Goal: Navigation & Orientation: Go to known website

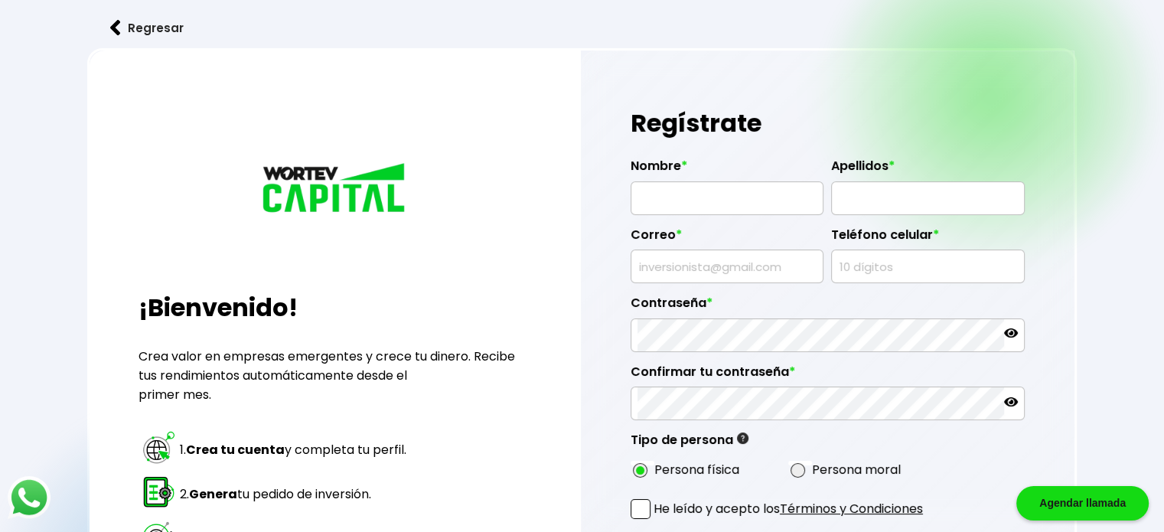
click at [137, 28] on button "Regresar" at bounding box center [146, 28] width 119 height 41
click at [161, 27] on button "Regresar" at bounding box center [146, 28] width 119 height 41
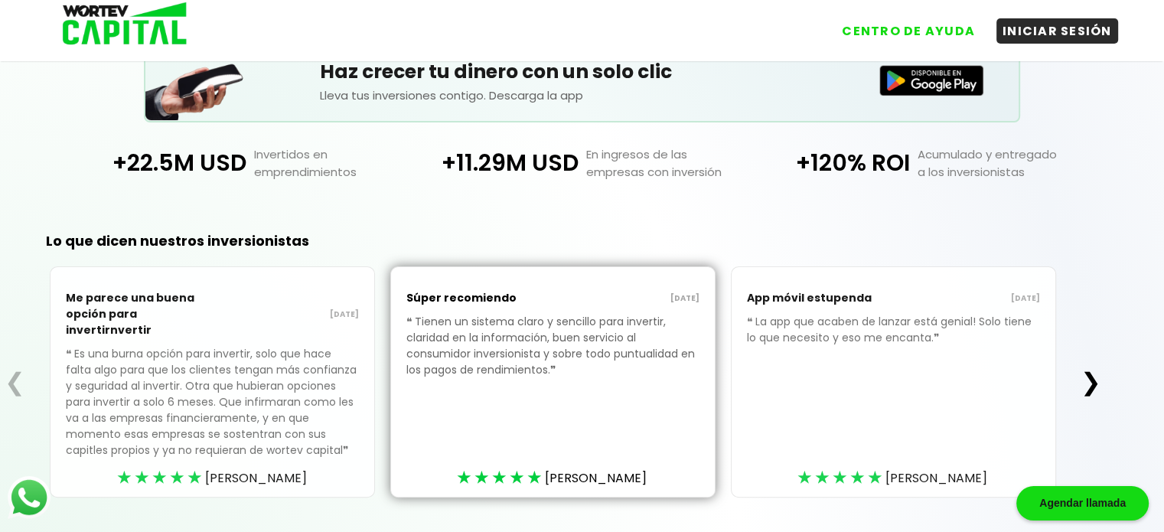
scroll to position [367, 0]
